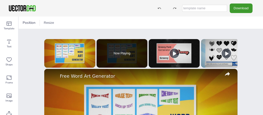
click at [217, 8] on input "text" at bounding box center [204, 8] width 45 height 7
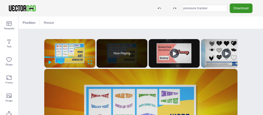
click at [243, 8] on button "Download" at bounding box center [240, 8] width 23 height 9
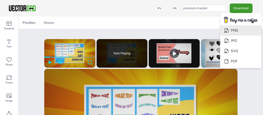
click at [240, 29] on li "PNG" at bounding box center [240, 30] width 41 height 10
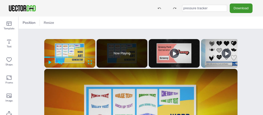
click at [129, 23] on div "Position Resize" at bounding box center [141, 23] width 244 height 12
click at [234, 9] on button "Download" at bounding box center [240, 8] width 23 height 9
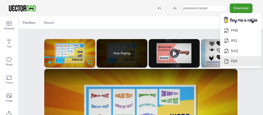
click at [237, 59] on li "PDF" at bounding box center [240, 61] width 41 height 10
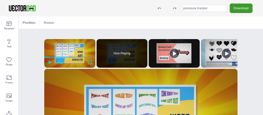
click at [212, 9] on input "pressure tracker" at bounding box center [204, 8] width 45 height 7
type input "pressure tracker edit"
